Goal: Task Accomplishment & Management: Manage account settings

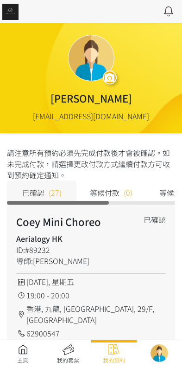
click at [29, 350] on link at bounding box center [23, 354] width 46 height 20
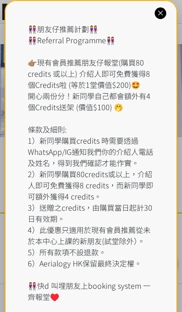
click at [164, 10] on icon at bounding box center [160, 13] width 9 height 9
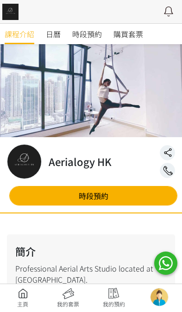
click at [93, 36] on span "時段預約" at bounding box center [87, 33] width 30 height 11
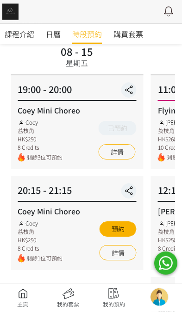
scroll to position [120, 0]
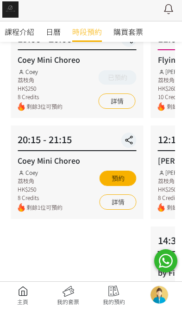
click at [29, 297] on link at bounding box center [23, 297] width 46 height 20
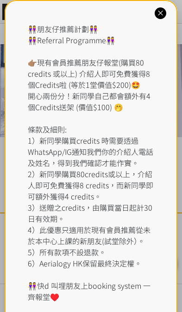
click at [163, 18] on div at bounding box center [161, 13] width 12 height 12
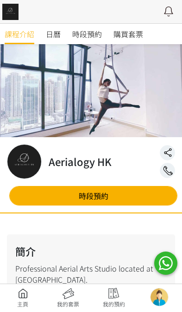
click at [116, 290] on link at bounding box center [114, 297] width 46 height 20
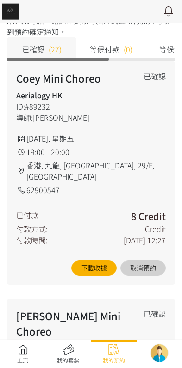
scroll to position [144, 0]
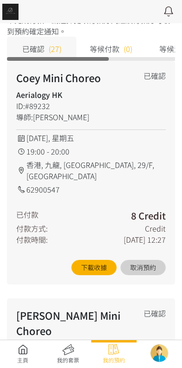
click at [151, 262] on button "取消預約" at bounding box center [144, 267] width 46 height 15
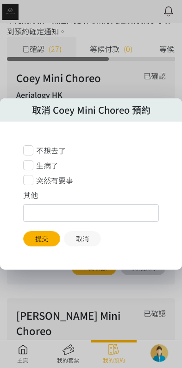
click at [34, 180] on div "突然有要事" at bounding box center [48, 180] width 50 height 11
click at [38, 241] on button "提交" at bounding box center [41, 238] width 37 height 15
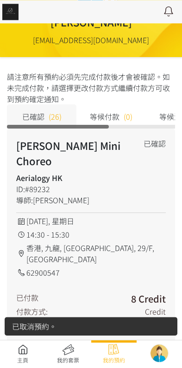
scroll to position [0, 0]
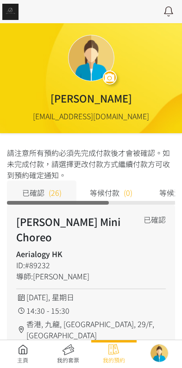
click at [22, 361] on link at bounding box center [23, 354] width 46 height 20
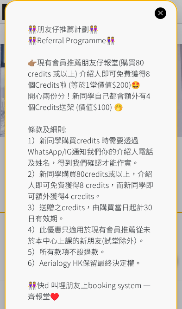
click at [166, 11] on div at bounding box center [161, 13] width 12 height 12
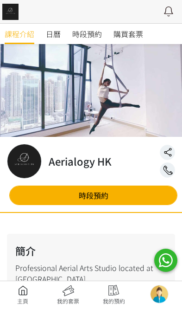
click at [95, 33] on span "時段預約" at bounding box center [87, 33] width 30 height 11
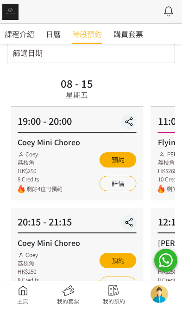
scroll to position [41, 0]
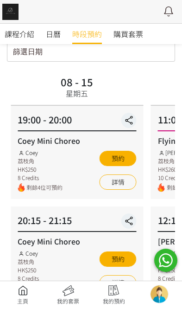
click at [77, 299] on link at bounding box center [69, 295] width 46 height 20
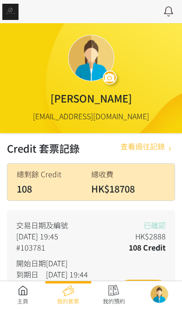
click at [24, 296] on link at bounding box center [23, 295] width 46 height 20
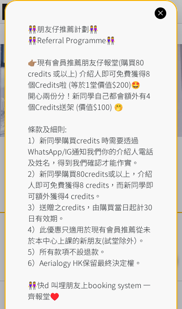
click at [157, 19] on div "👭朋友仔推薦計劃👭 👭Referral Programme👭 👉🏽現有會員推薦朋友仔報堂(購買80 credits 或以上) 介紹人即可免費獲得8個Credi…" at bounding box center [91, 168] width 173 height 336
click at [158, 10] on icon at bounding box center [160, 13] width 9 height 9
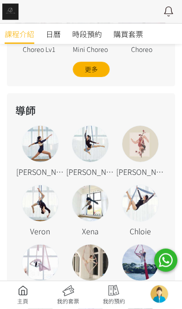
scroll to position [981, 0]
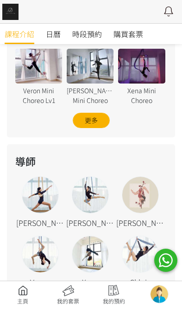
click at [23, 293] on link at bounding box center [23, 295] width 46 height 20
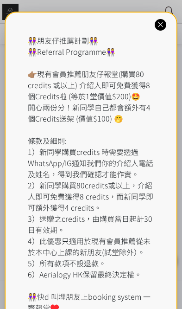
scroll to position [345, 0]
click at [164, 22] on icon at bounding box center [160, 24] width 9 height 9
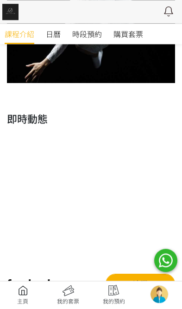
scroll to position [1496, 0]
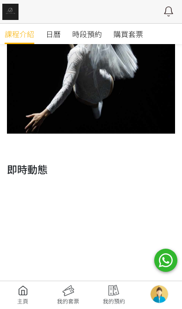
click at [57, 32] on span "日曆" at bounding box center [53, 33] width 15 height 11
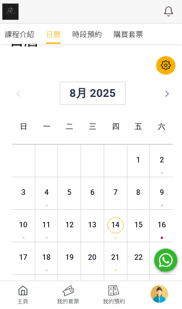
scroll to position [24, 0]
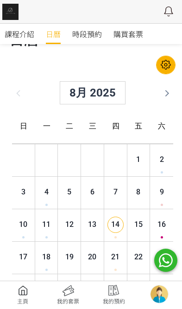
click at [99, 41] on link "時段預約" at bounding box center [87, 34] width 30 height 20
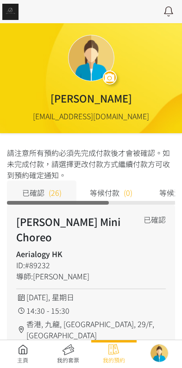
click at [162, 345] on link at bounding box center [160, 353] width 46 height 19
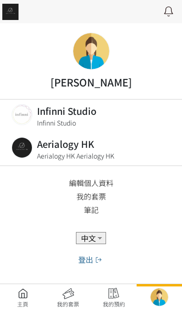
click at [91, 119] on link at bounding box center [91, 115] width 182 height 33
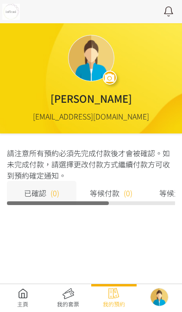
click at [19, 299] on link at bounding box center [23, 297] width 46 height 20
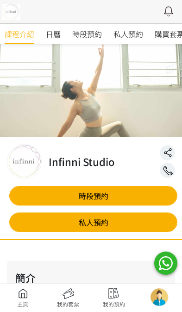
click at [54, 36] on span "日曆" at bounding box center [53, 33] width 15 height 11
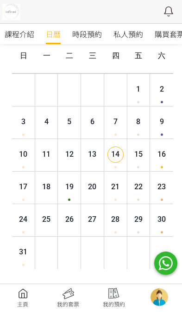
scroll to position [91, 0]
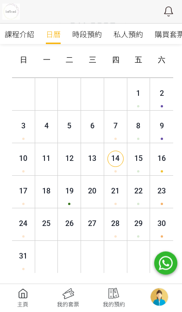
click at [94, 26] on link "時段預約" at bounding box center [87, 34] width 30 height 20
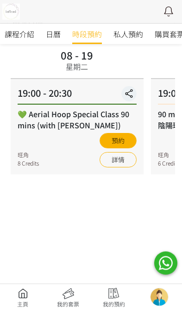
scroll to position [68, 0]
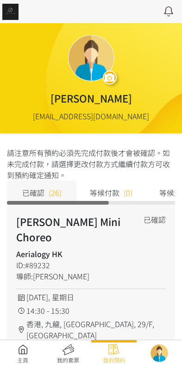
click at [23, 360] on link at bounding box center [23, 354] width 46 height 20
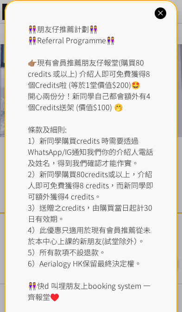
click at [90, 33] on div "👭朋友仔推薦計劃👭 👭Referral Programme👭 👉🏽現有會員推薦朋友仔報堂(購買80 credits 或以上) 介紹人即可免費獲得8個Credi…" at bounding box center [91, 162] width 127 height 279
click at [164, 14] on icon at bounding box center [160, 13] width 9 height 9
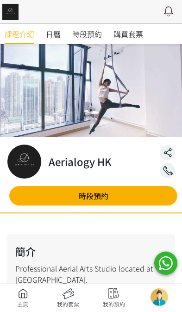
scroll to position [0, 0]
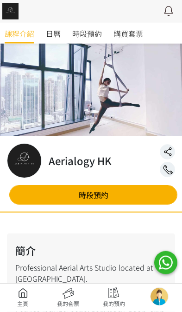
click at [81, 38] on span "時段預約" at bounding box center [87, 33] width 30 height 11
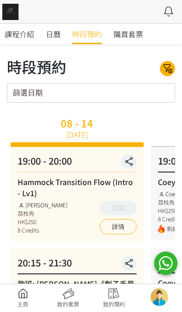
scroll to position [0, 0]
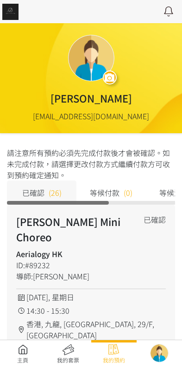
click at [16, 348] on link at bounding box center [23, 354] width 46 height 20
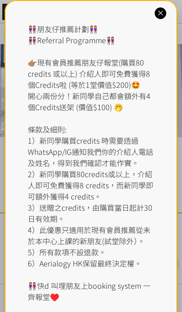
click at [160, 18] on div at bounding box center [161, 13] width 12 height 12
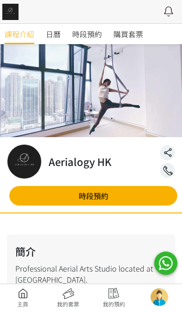
click at [82, 35] on span "時段預約" at bounding box center [87, 33] width 30 height 11
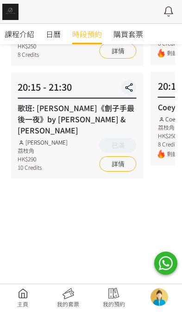
scroll to position [177, 0]
